Goal: Use online tool/utility: Utilize a website feature to perform a specific function

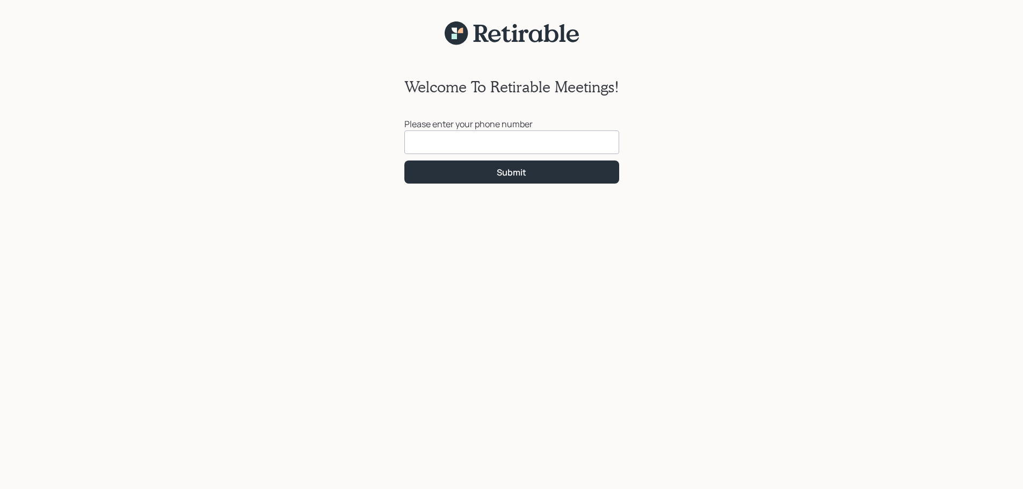
click at [465, 144] on input at bounding box center [511, 142] width 215 height 24
type input "[PHONE_NUMBER]"
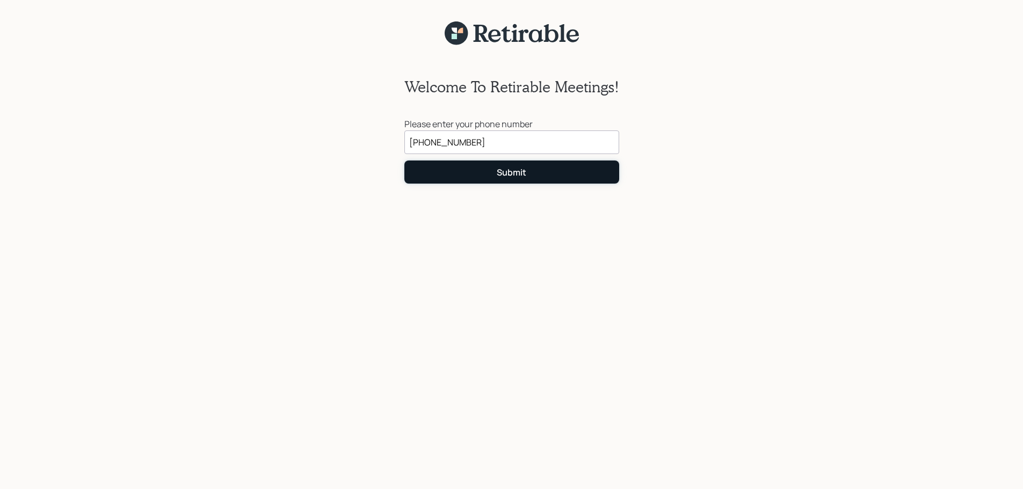
click at [516, 172] on div "Submit" at bounding box center [512, 172] width 30 height 12
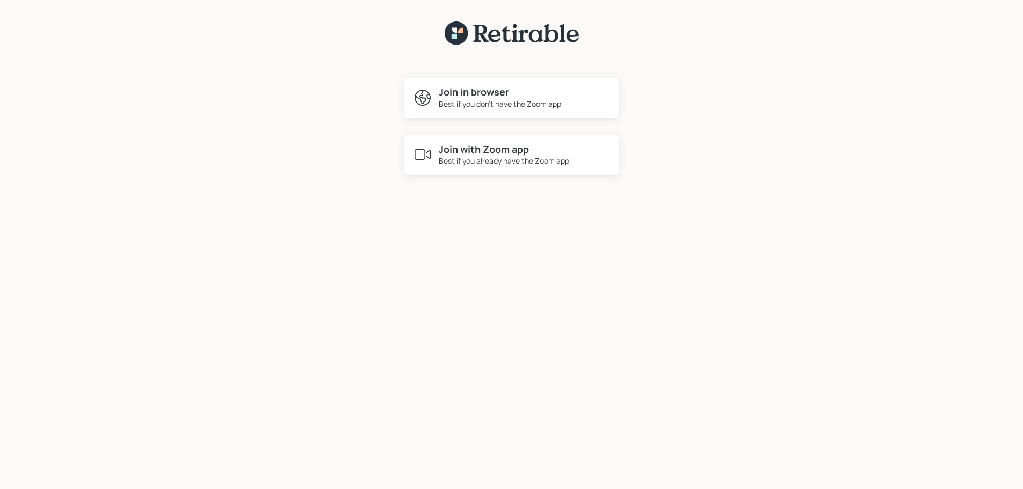
click at [488, 104] on div "Best if you don't have the Zoom app" at bounding box center [500, 103] width 122 height 11
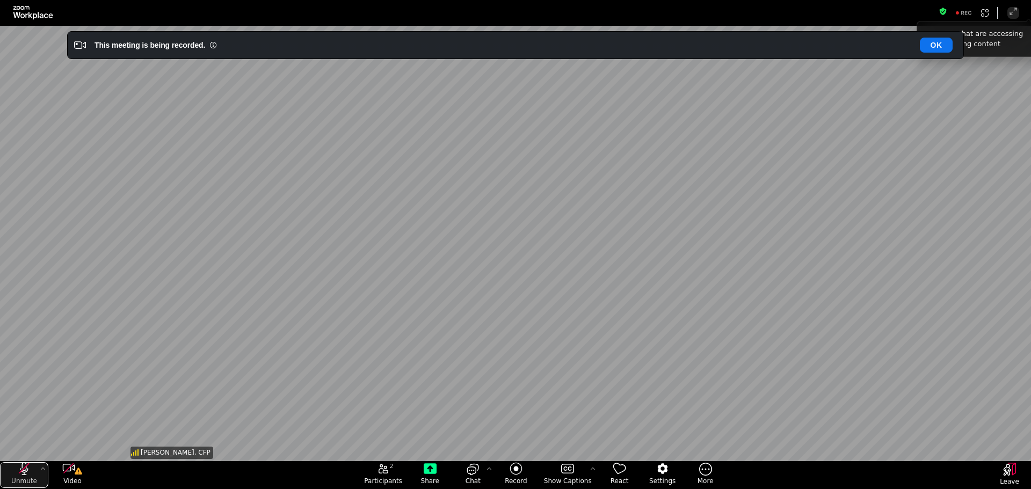
click at [25, 469] on icon "unmute my microphone" at bounding box center [24, 468] width 13 height 13
click at [34, 475] on div "unmute my microphone" at bounding box center [24, 468] width 48 height 13
click at [43, 469] on icon "More audio controls" at bounding box center [43, 469] width 4 height 3
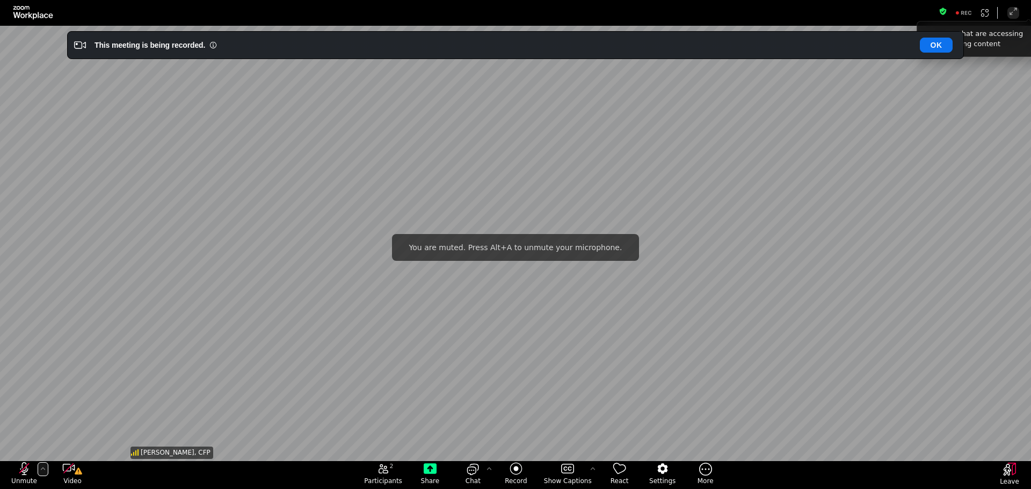
click at [42, 469] on icon "More audio controls" at bounding box center [43, 469] width 4 height 3
click at [21, 472] on icon "unmute my microphone" at bounding box center [24, 468] width 13 height 13
